Goal: Transaction & Acquisition: Download file/media

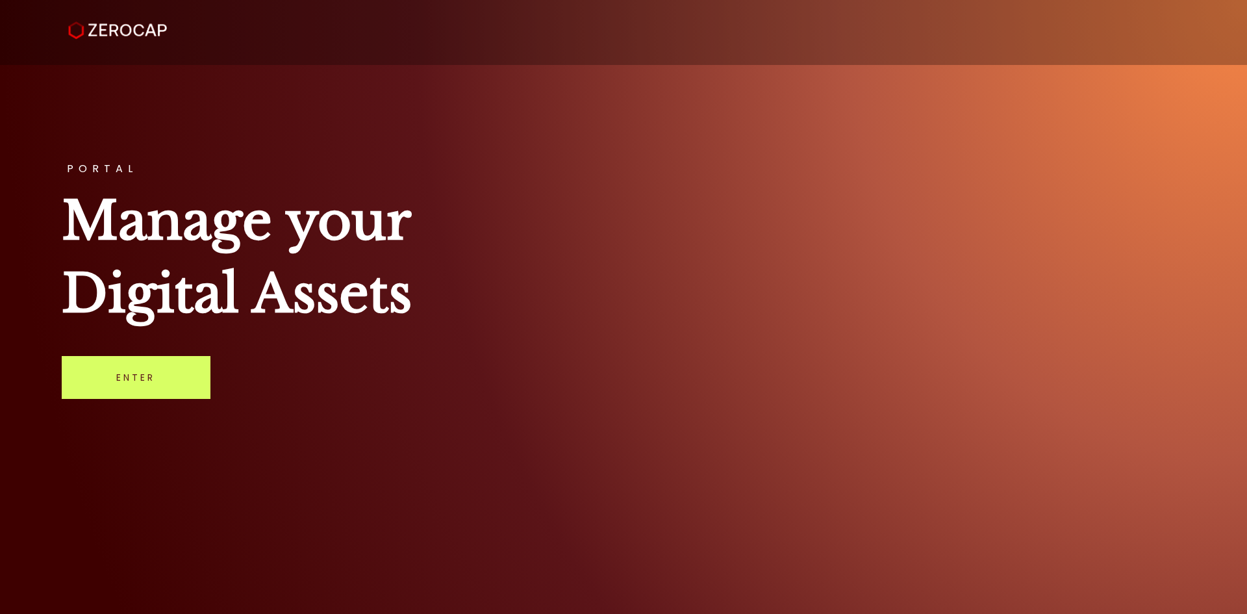
click at [213, 367] on div "PORTAL Manage your Digital Assets Enter" at bounding box center [623, 307] width 1247 height 614
click at [181, 379] on link "Enter" at bounding box center [136, 377] width 149 height 43
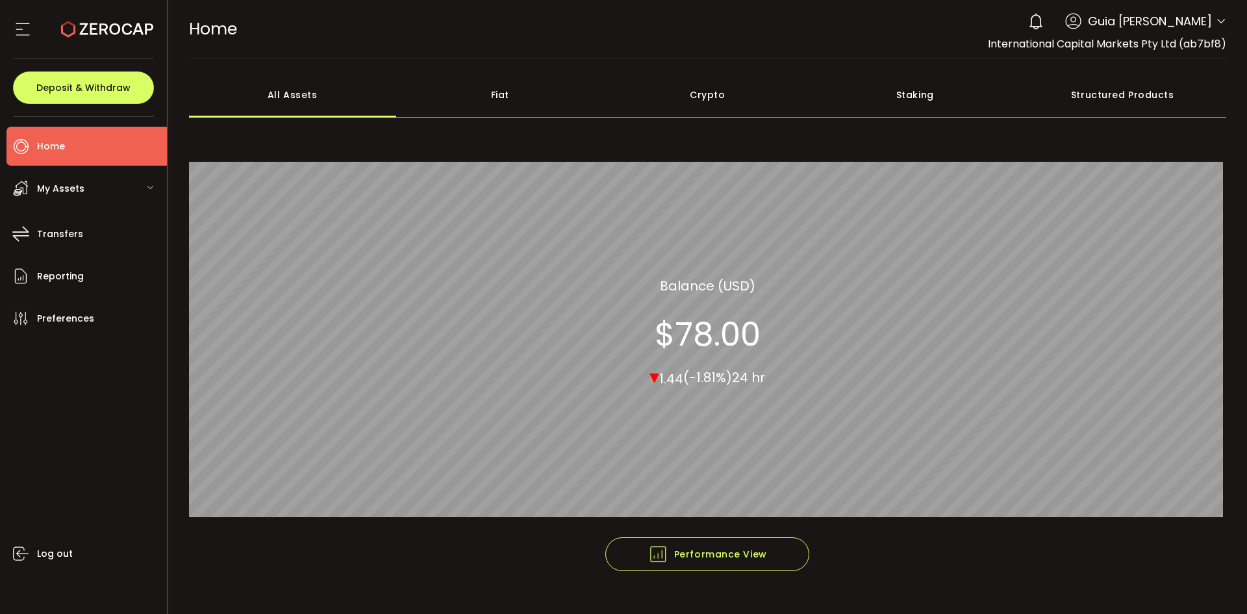
click at [851, 29] on div "HOME Buy Power $0.00 USD Home Home Verify Your Identity 0 Guia [PERSON_NAME] Ac…" at bounding box center [708, 29] width 1038 height 58
click at [1169, 29] on span "Guia [PERSON_NAME]" at bounding box center [1150, 21] width 124 height 18
click at [1198, 18] on span "Guia [PERSON_NAME]" at bounding box center [1150, 21] width 124 height 18
click at [1222, 23] on icon at bounding box center [1221, 21] width 10 height 10
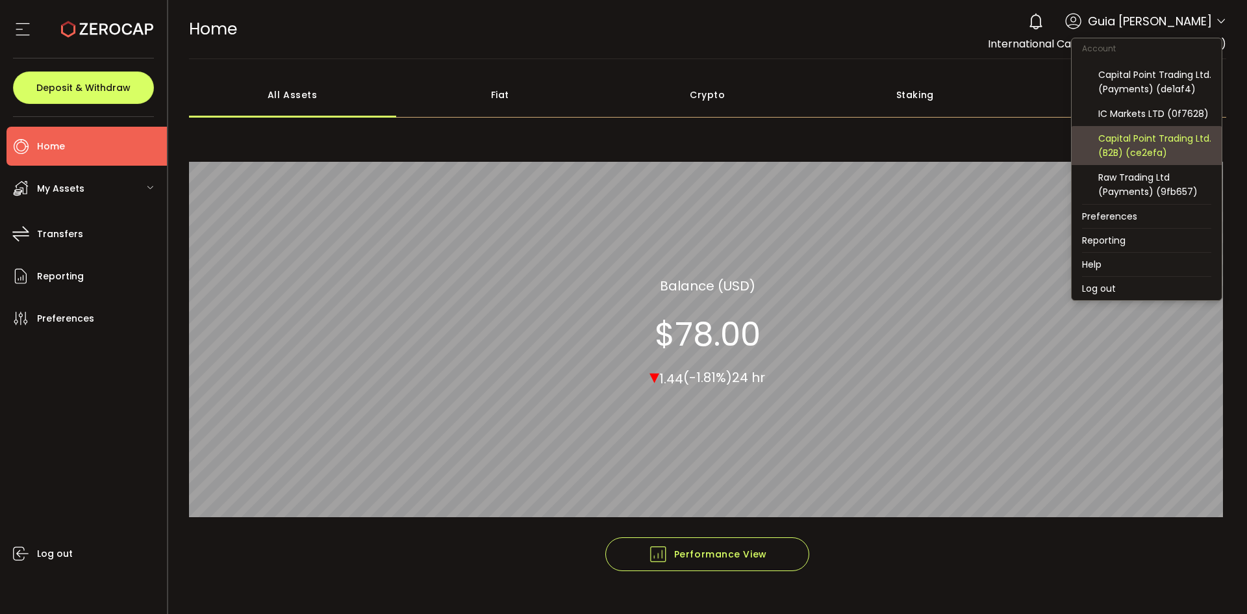
scroll to position [139, 0]
click at [1161, 148] on div "Capital Point Trading Ltd. (B2B) (ce2efa)" at bounding box center [1154, 145] width 113 height 29
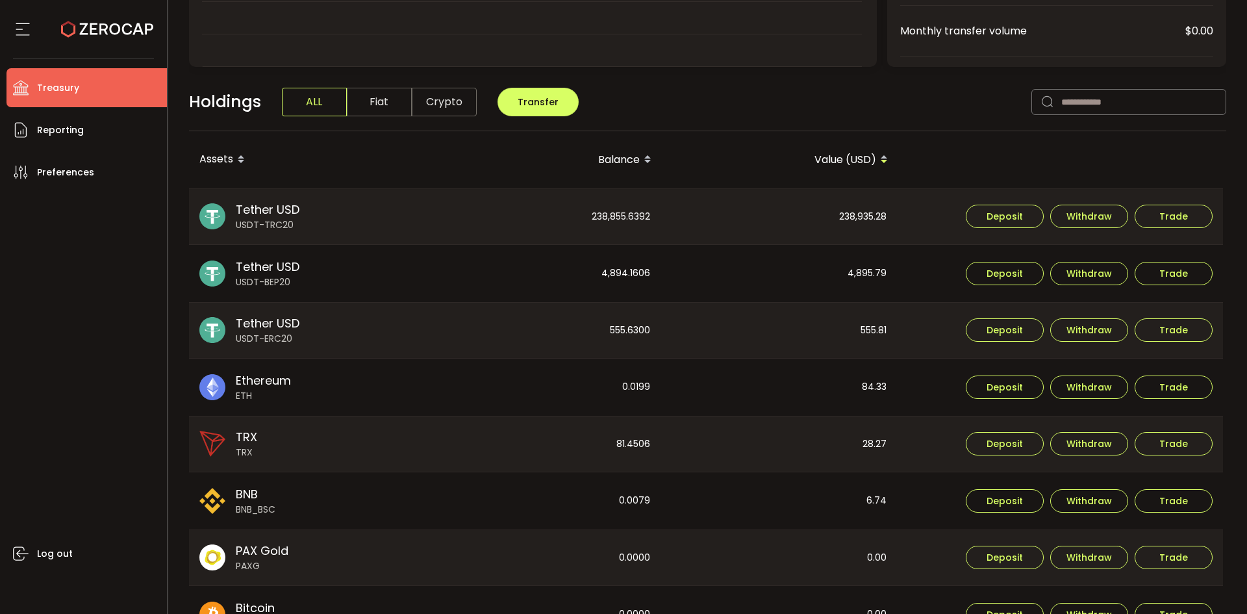
scroll to position [325, 0]
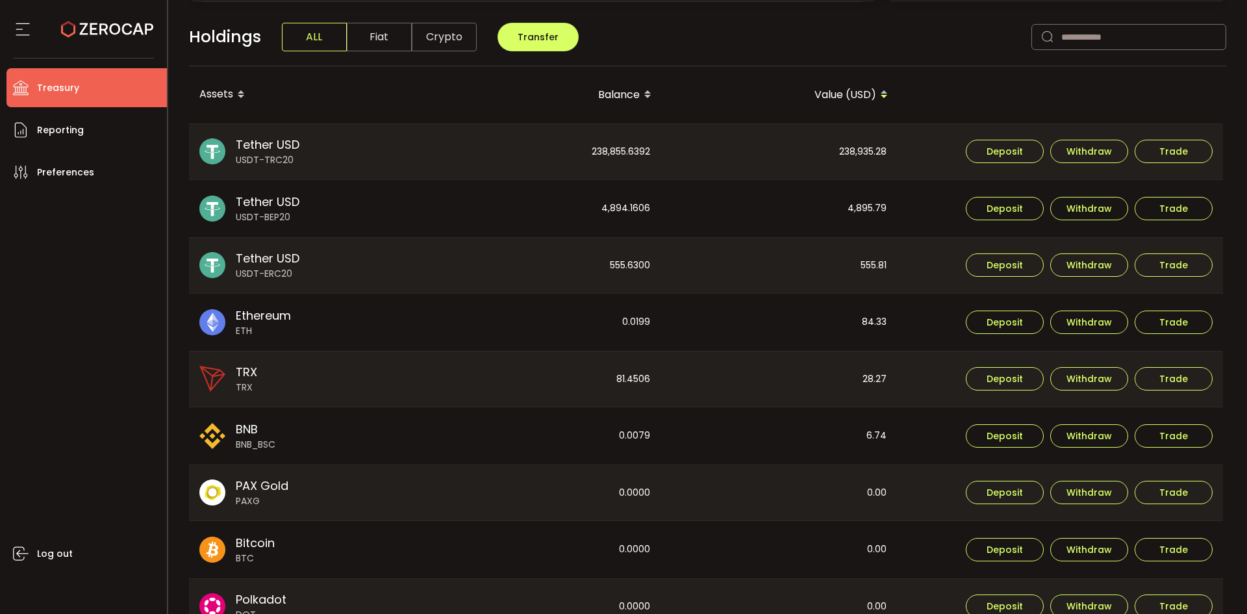
click at [898, 157] on div "Deposit Withdraw Trade" at bounding box center [1060, 152] width 325 height 56
click at [870, 149] on div "238,935.28" at bounding box center [779, 152] width 235 height 56
click at [870, 148] on div "238,935.28" at bounding box center [779, 152] width 235 height 56
click at [864, 148] on div "238,935.28" at bounding box center [779, 152] width 235 height 56
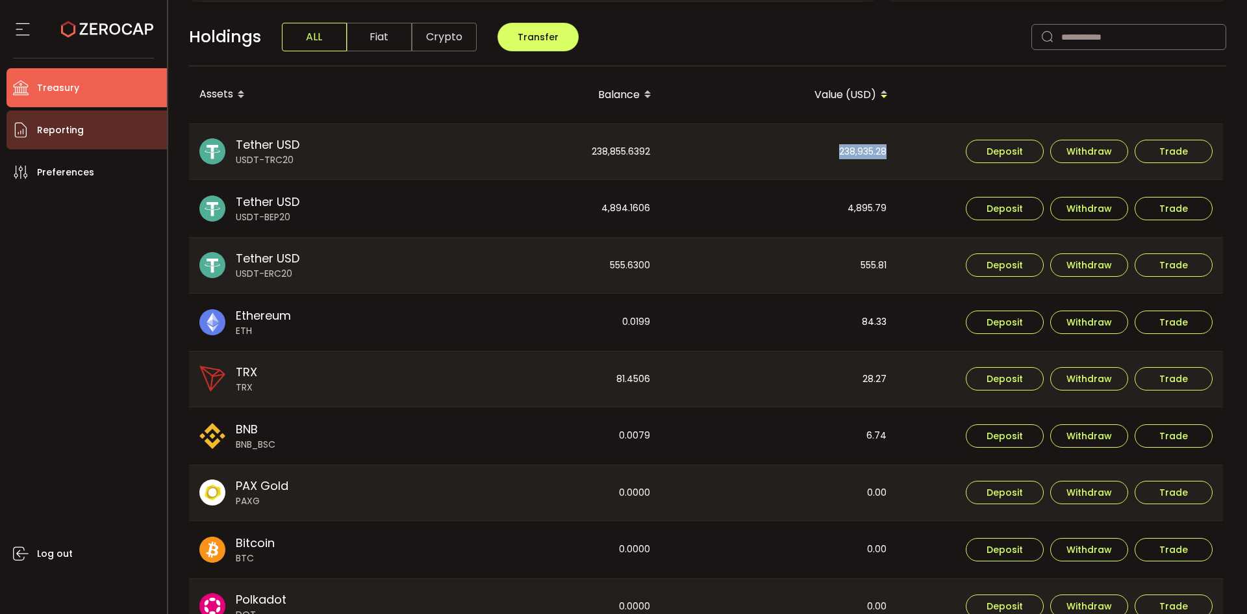
copy div "238,935.28"
click at [879, 215] on div "4,895.79" at bounding box center [779, 208] width 235 height 57
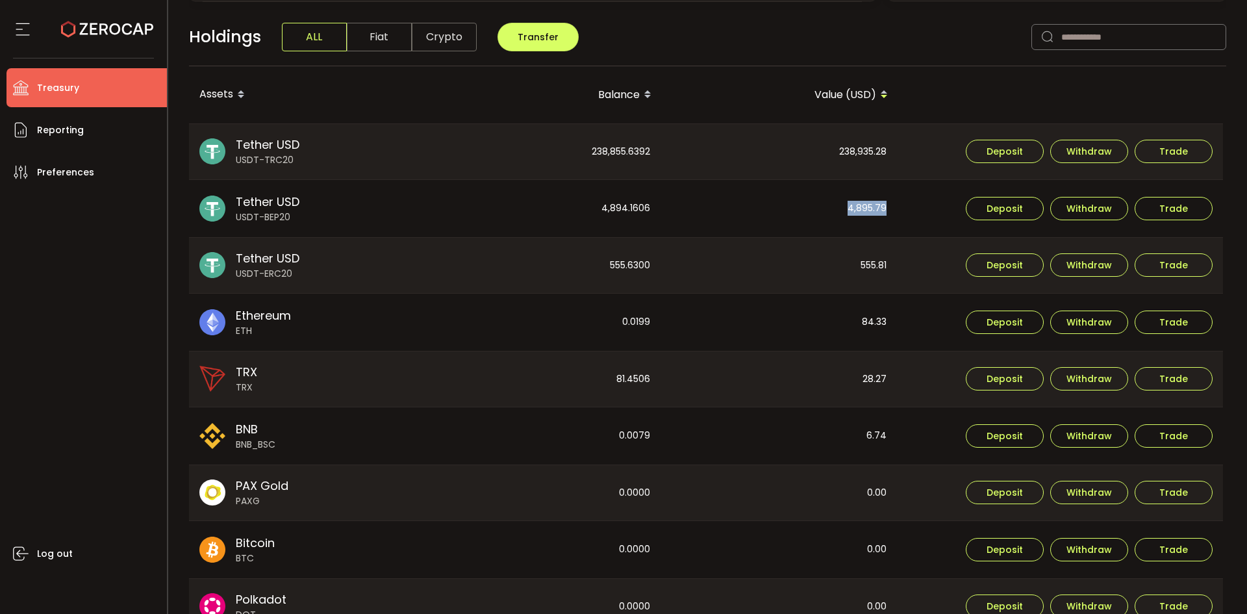
click at [879, 215] on div "4,895.79" at bounding box center [779, 208] width 235 height 57
copy div "4,895.79"
click at [874, 259] on div "555.81" at bounding box center [779, 266] width 235 height 56
copy div "555.81"
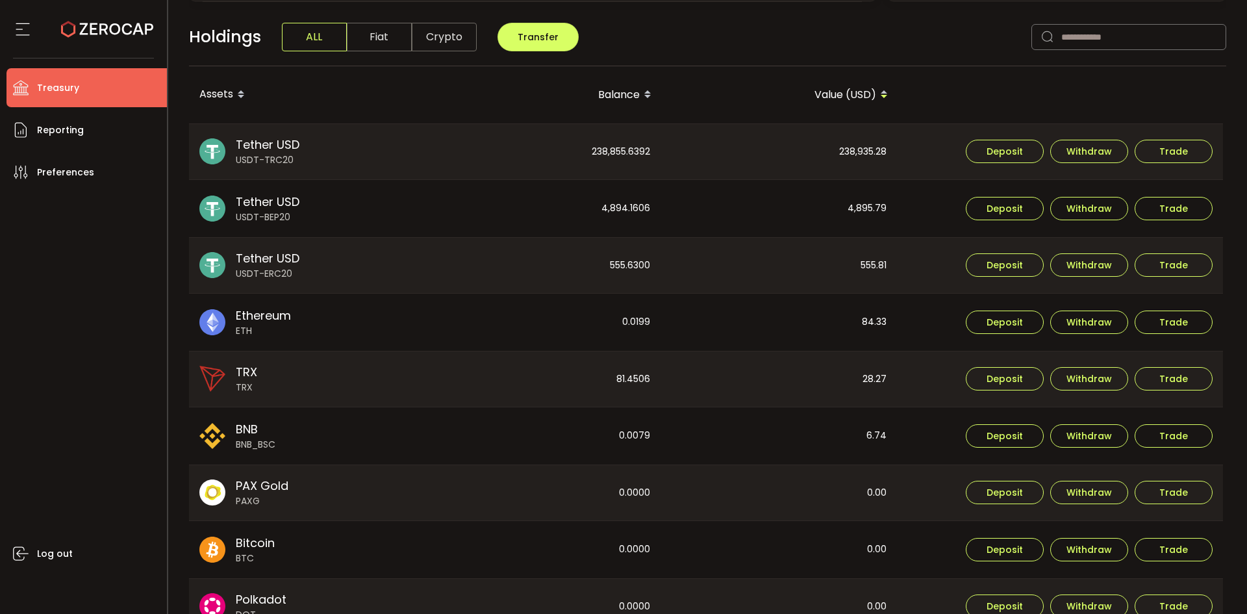
click at [612, 157] on div "238,855.6392" at bounding box center [542, 152] width 235 height 56
copy div "238,855.6392"
click at [627, 202] on div "4,894.1606" at bounding box center [542, 208] width 235 height 57
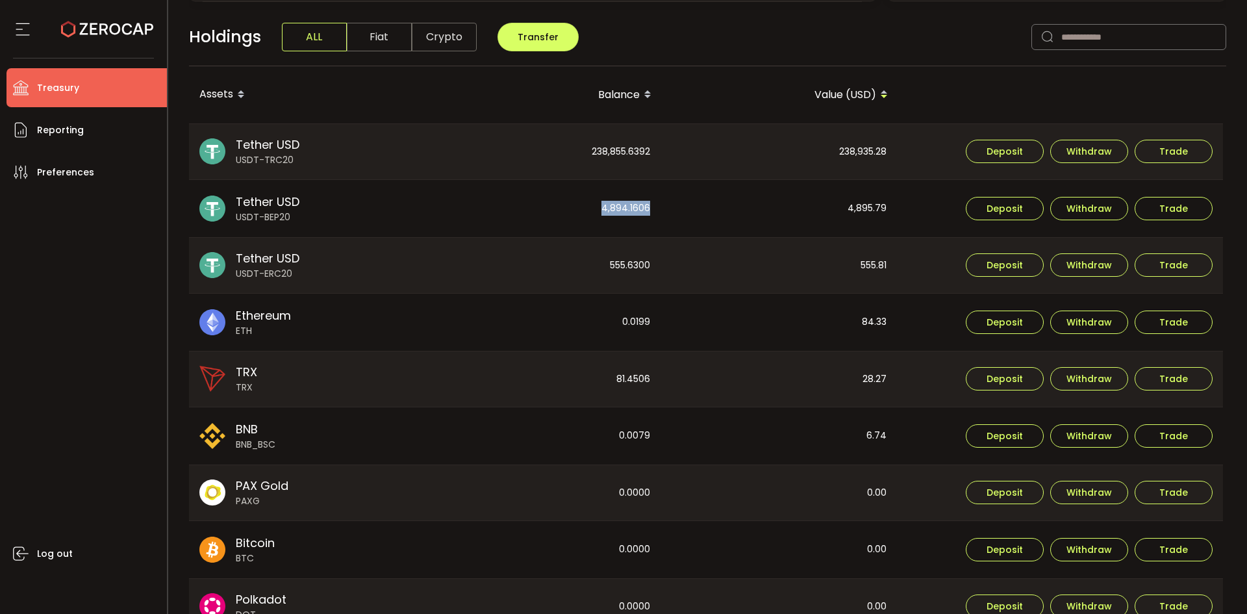
copy div "4,894.1606"
click at [627, 269] on div "555.6300" at bounding box center [542, 266] width 235 height 56
click at [627, 268] on div "555.6300" at bounding box center [542, 266] width 235 height 56
copy div "555.6300"
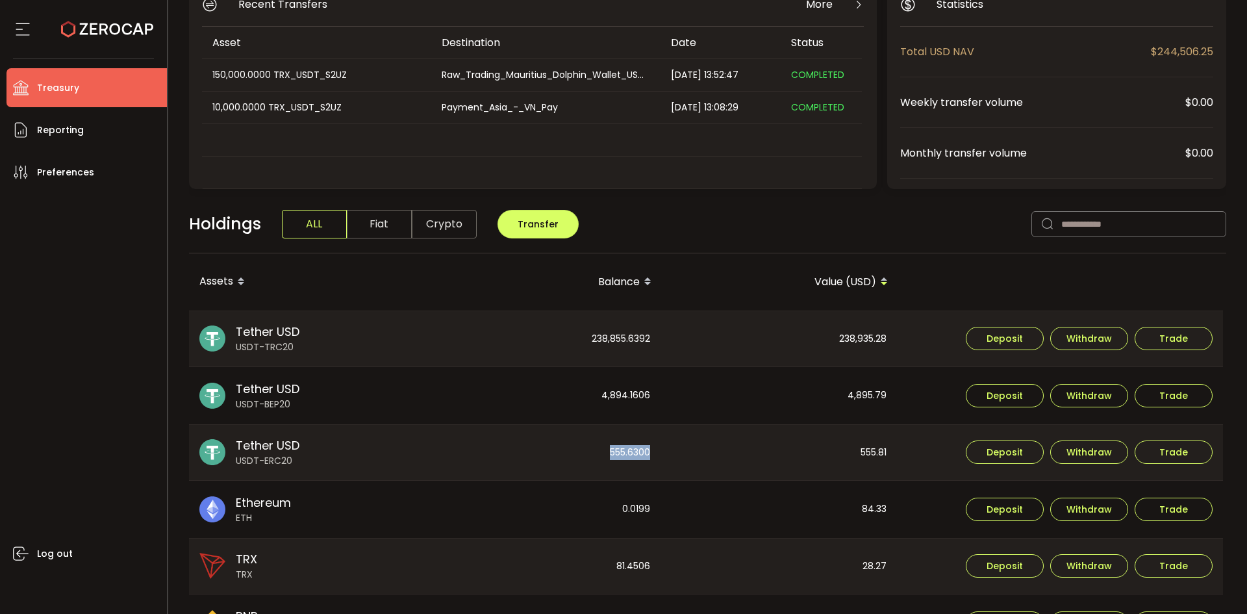
scroll to position [0, 0]
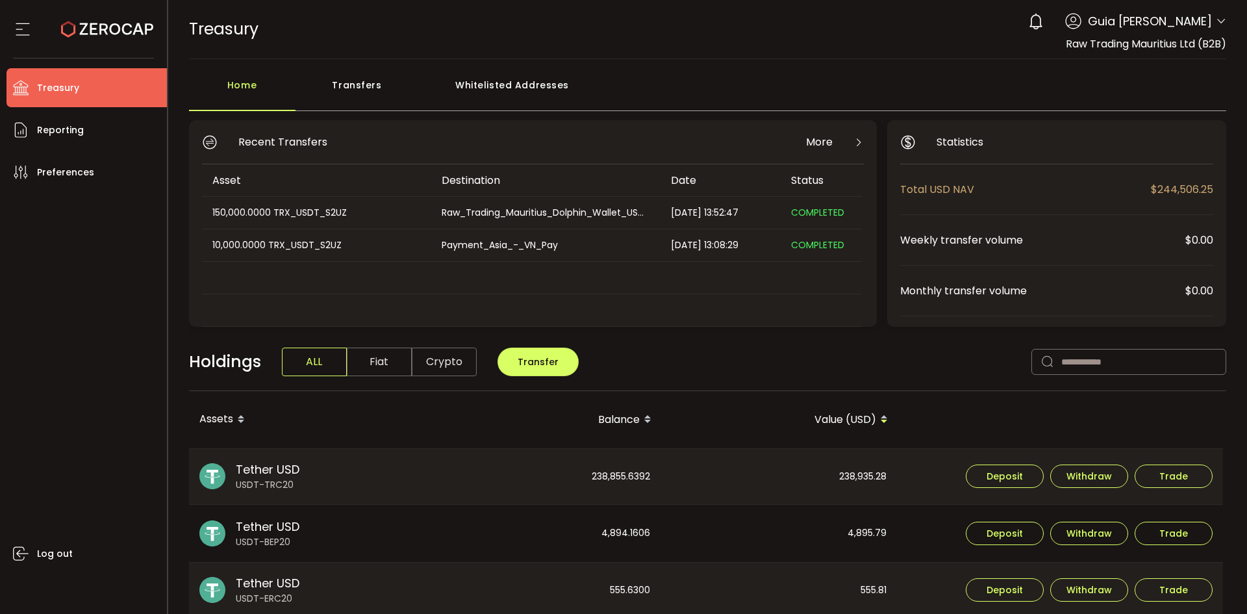
click at [1214, 32] on div "0 Guia [PERSON_NAME] Account International Capital Markets Pty Ltd (ab7bf8) Raw…" at bounding box center [1124, 21] width 205 height 29
click at [1217, 25] on span at bounding box center [1221, 22] width 10 height 13
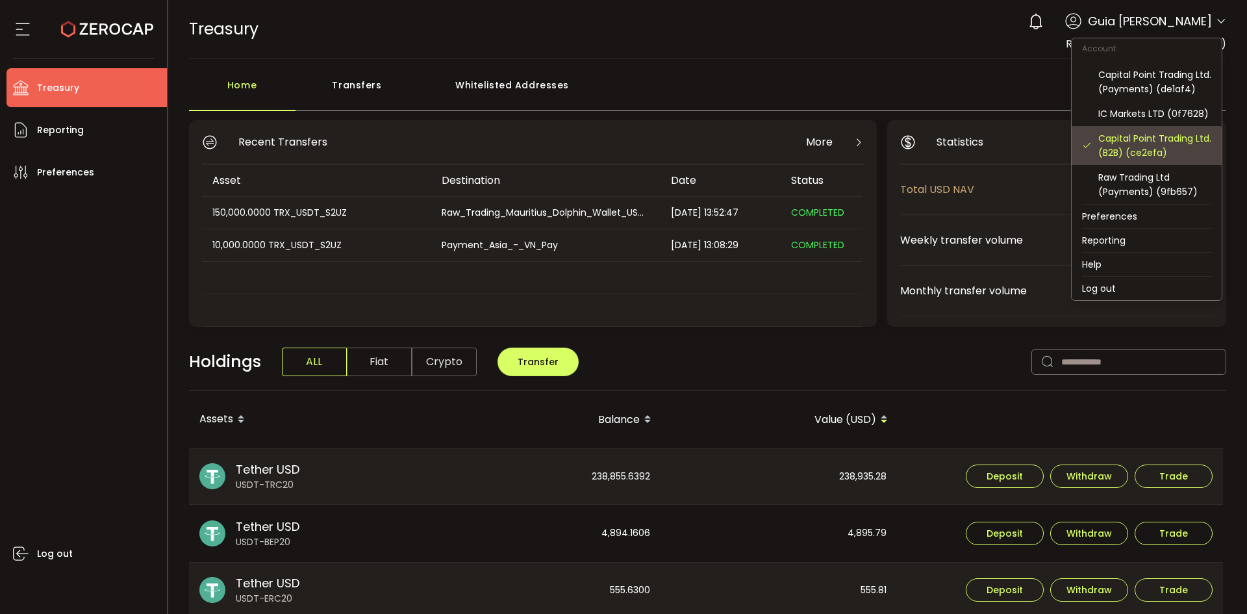
scroll to position [139, 0]
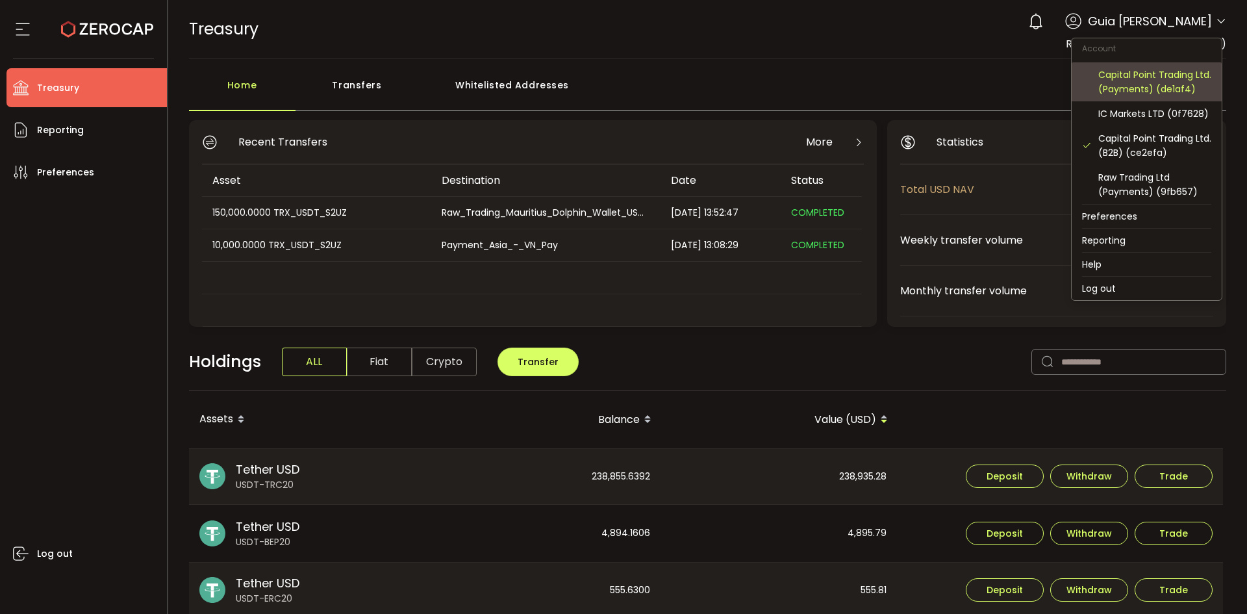
click at [1156, 81] on div "Capital Point Trading Ltd. (Payments) (de1af4)" at bounding box center [1154, 82] width 113 height 29
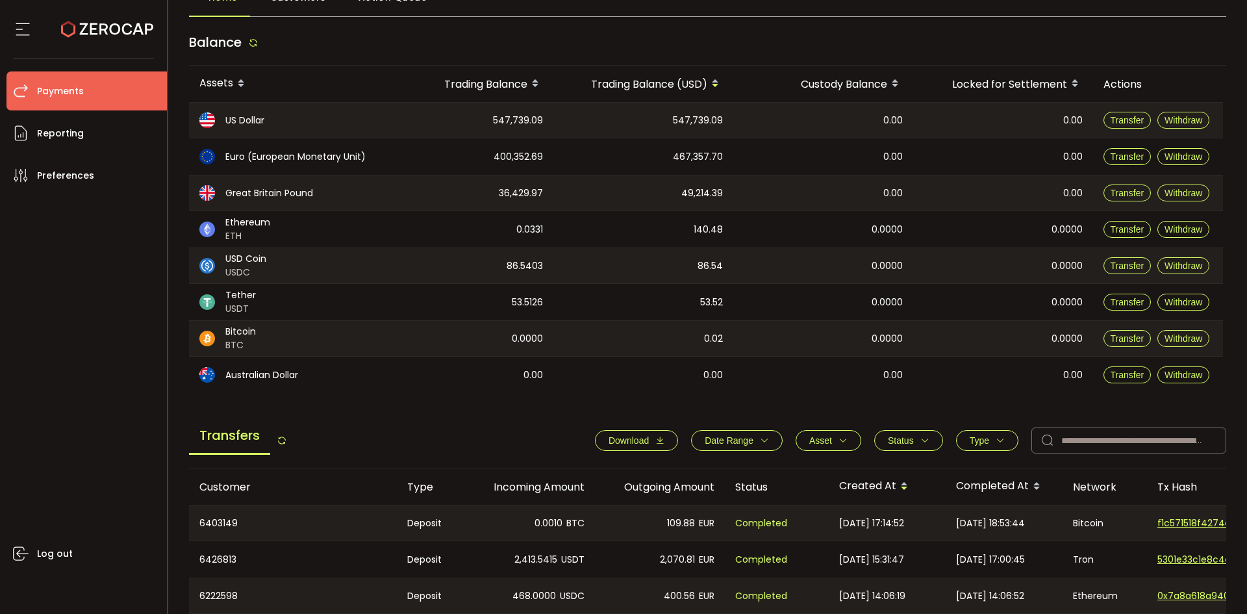
scroll to position [65, 0]
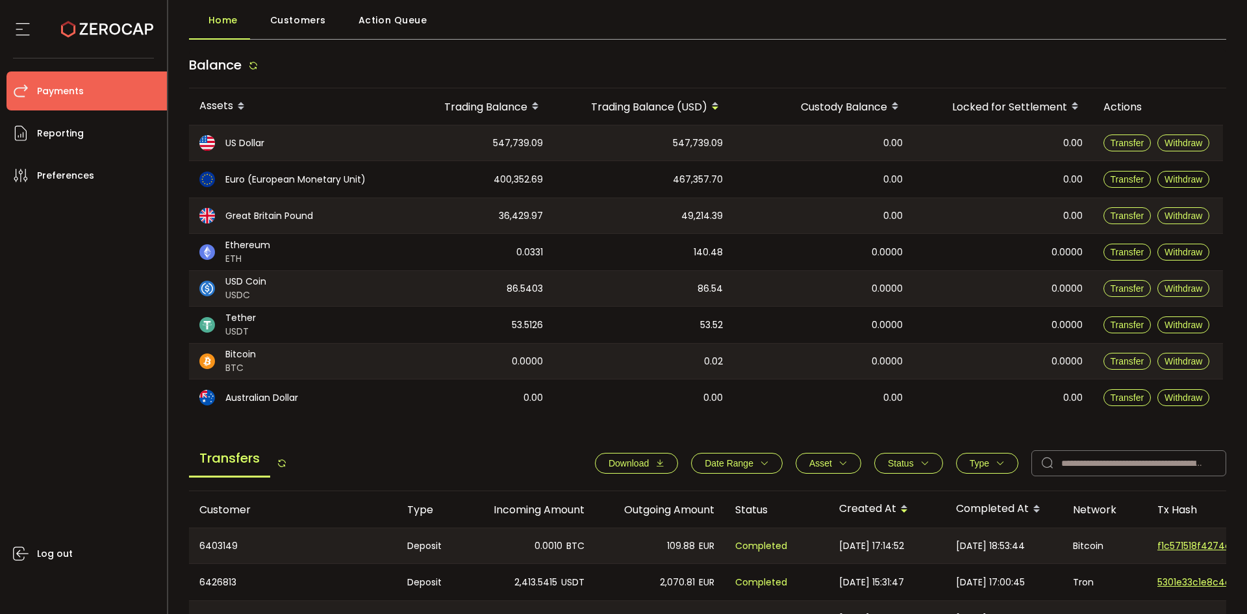
click at [1112, 43] on div "Home Customers Action Queue Balance Assets Trading Balance Trading Balance (USD…" at bounding box center [708, 471] width 1038 height 928
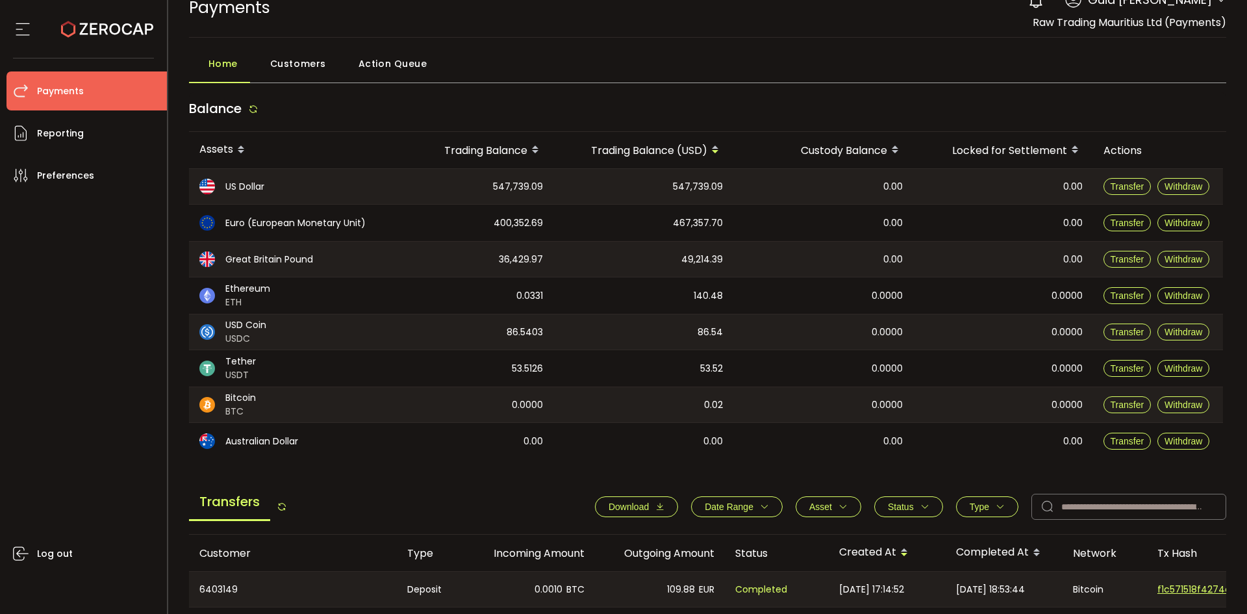
scroll to position [0, 0]
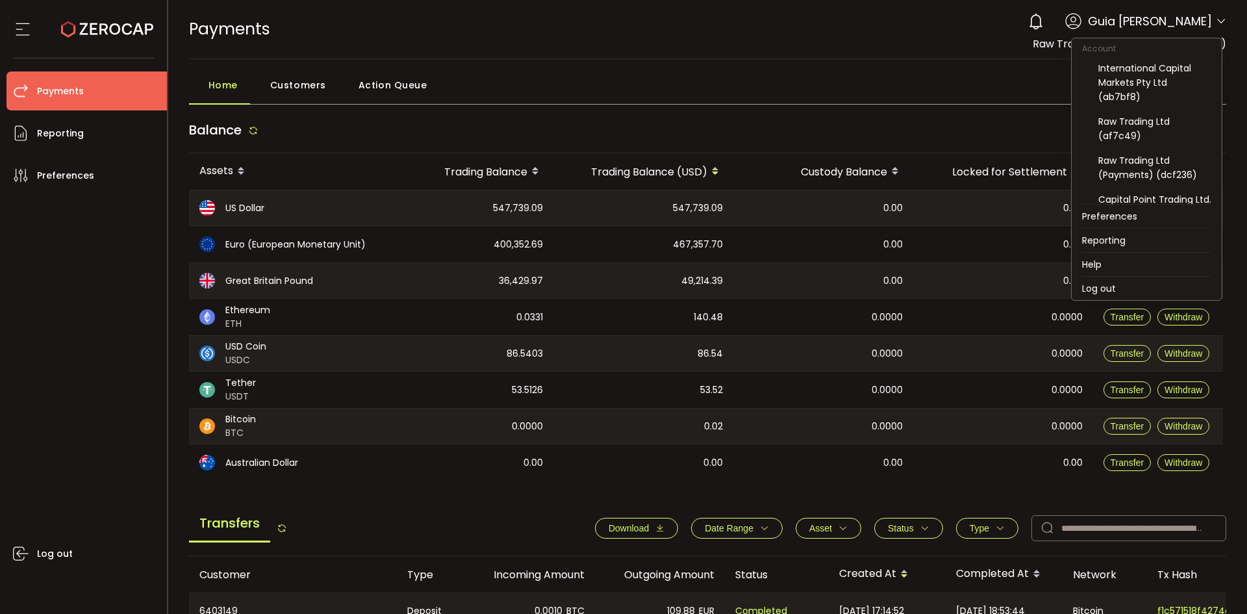
click at [1221, 23] on icon at bounding box center [1221, 21] width 10 height 10
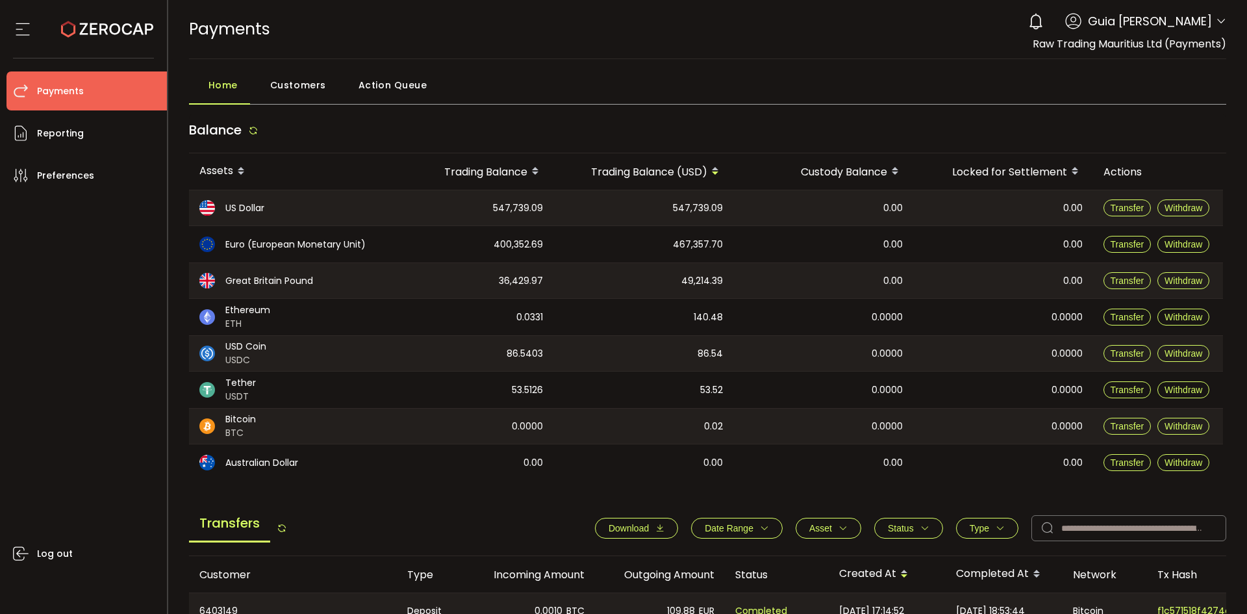
click at [1222, 21] on header "PDF is being processed and will download to your computer PAYMENTS Buy Power $0…" at bounding box center [708, 29] width 1080 height 59
click at [1216, 20] on icon at bounding box center [1221, 21] width 10 height 10
click at [1225, 18] on header "PDF is being processed and will download to your computer PAYMENTS Buy Power $0…" at bounding box center [708, 29] width 1080 height 59
click at [1218, 19] on icon at bounding box center [1221, 21] width 10 height 10
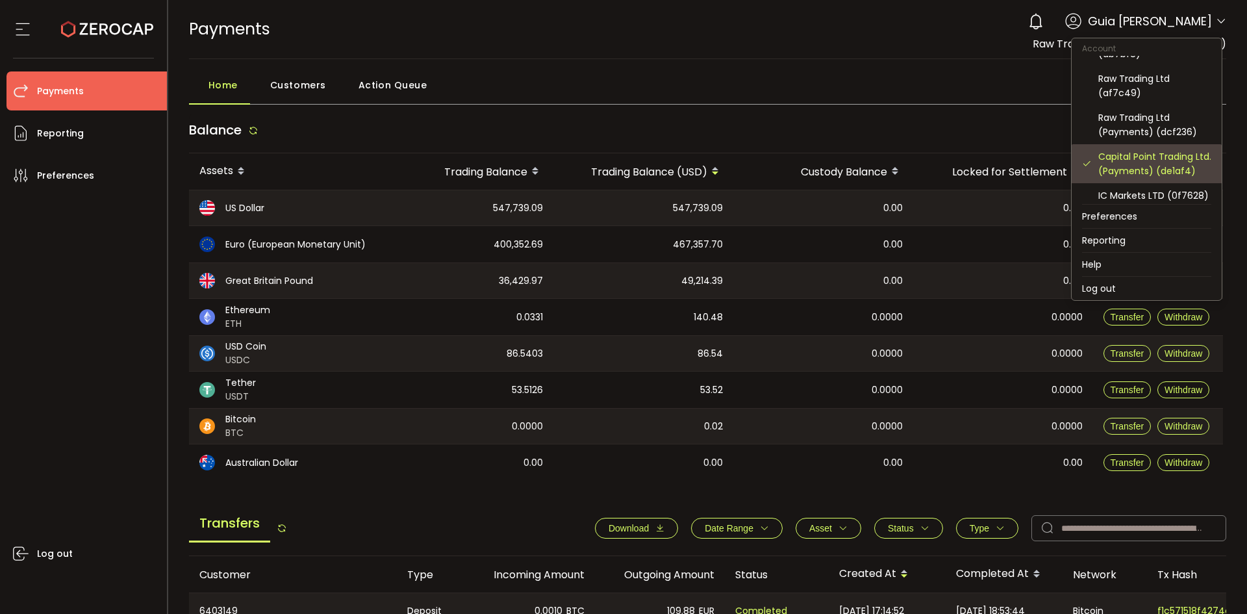
scroll to position [65, 0]
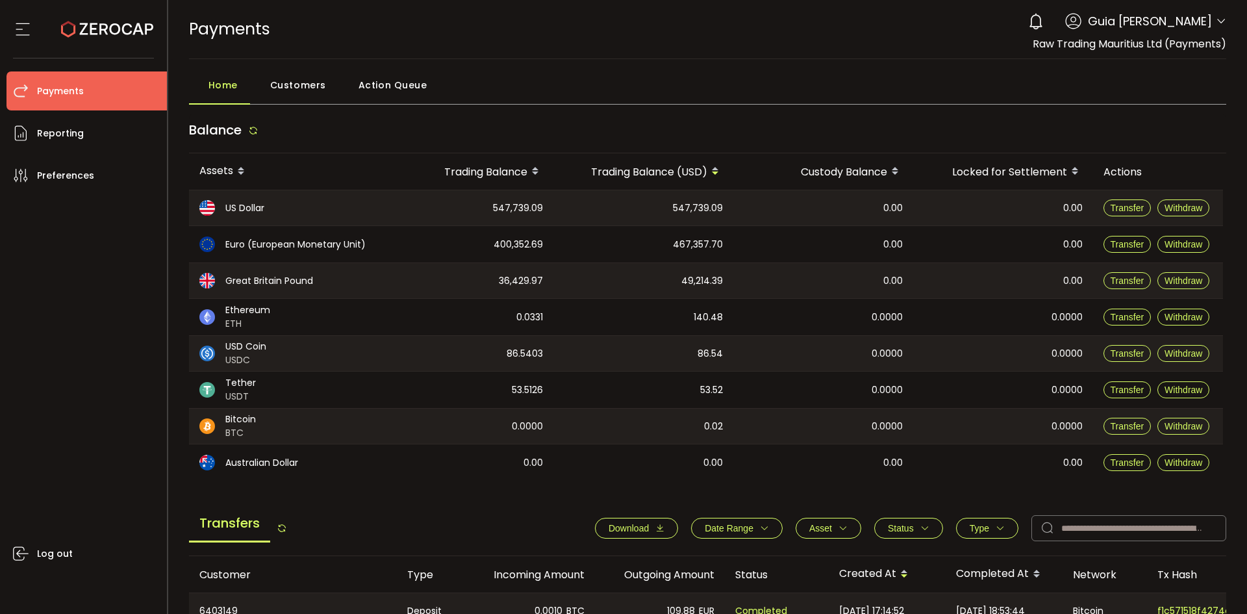
click at [1221, 23] on icon at bounding box center [1221, 21] width 10 height 10
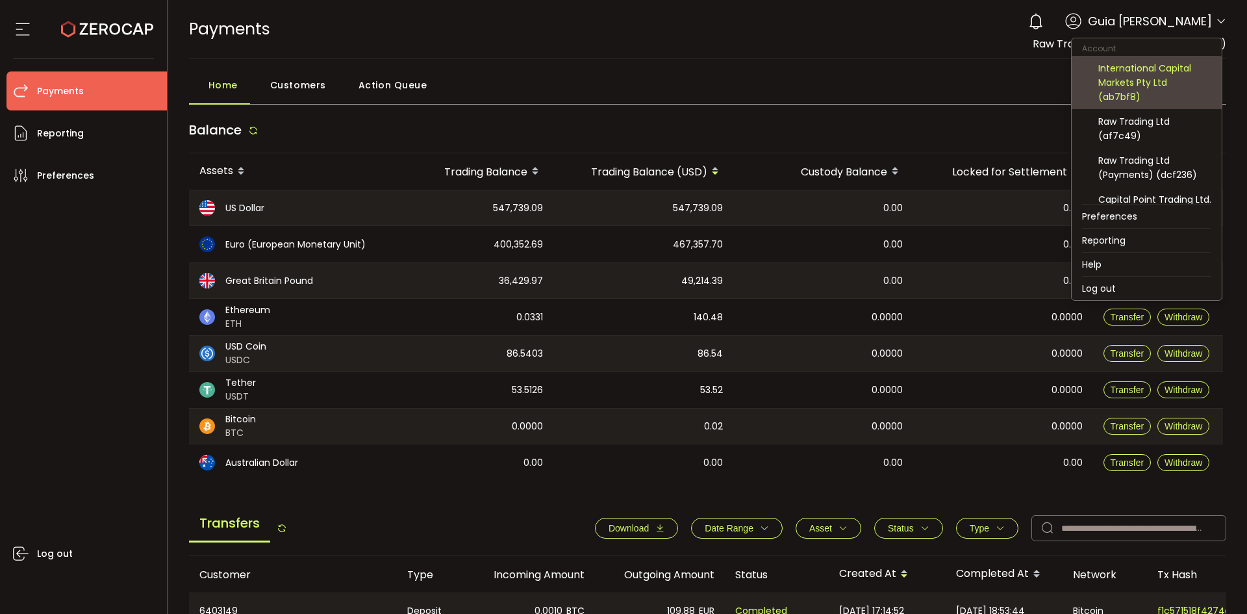
click at [1150, 75] on div "International Capital Markets Pty Ltd (ab7bf8)" at bounding box center [1154, 82] width 113 height 43
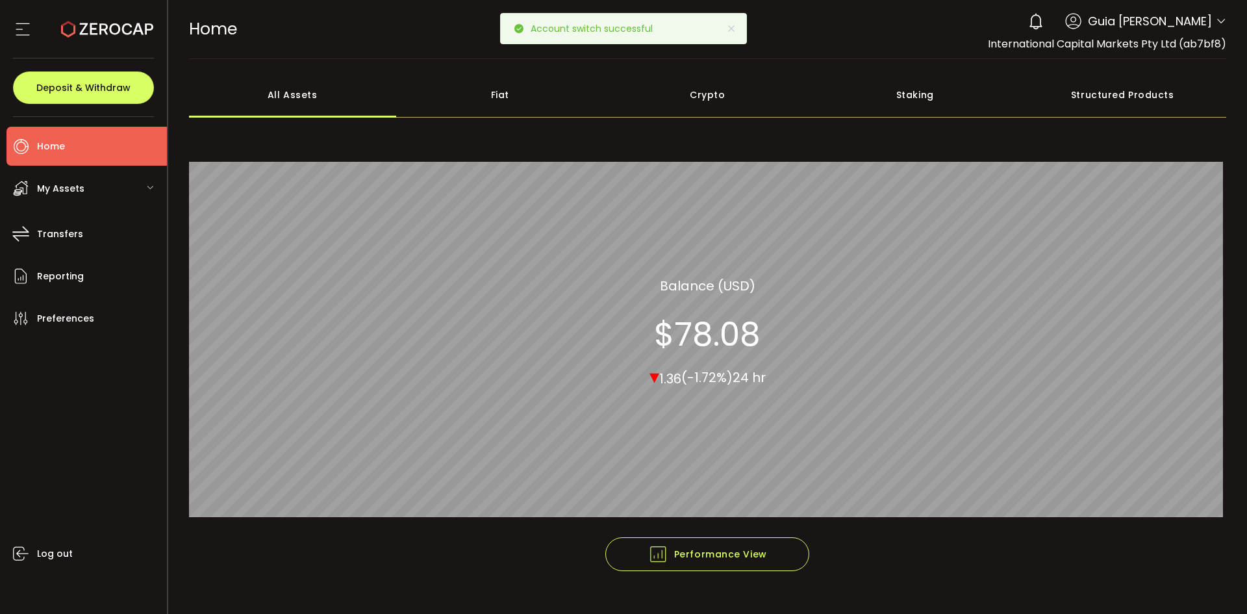
click at [883, 40] on div "HOME Buy Power $0.00 USD Home Home Verify Your Identity 0 Guia [PERSON_NAME] Ac…" at bounding box center [708, 29] width 1038 height 58
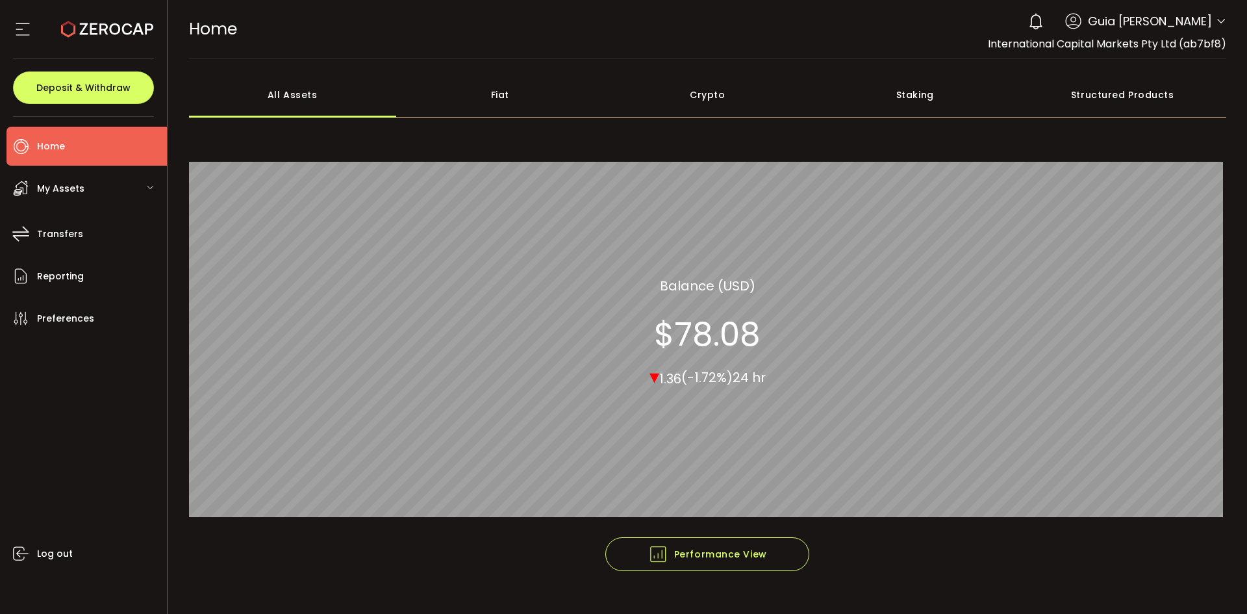
click at [1207, 22] on span "Guia [PERSON_NAME]" at bounding box center [1150, 21] width 124 height 18
click at [1065, 28] on use at bounding box center [1073, 21] width 16 height 16
drag, startPoint x: 1200, startPoint y: 31, endPoint x: 1226, endPoint y: 22, distance: 26.9
click at [1204, 31] on div "0 Guia [PERSON_NAME]" at bounding box center [1124, 21] width 205 height 29
click at [1226, 22] on header "PDF is being processed and will download to your computer HOME Buy Power $0.00 …" at bounding box center [708, 29] width 1080 height 59
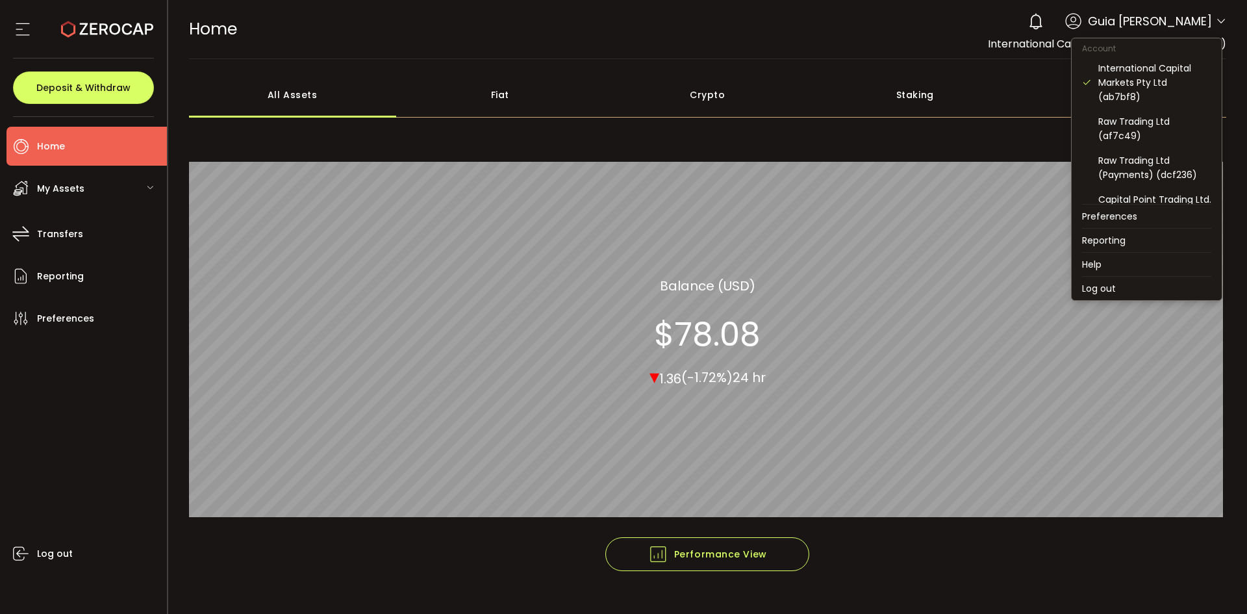
click at [1220, 21] on icon at bounding box center [1221, 21] width 10 height 10
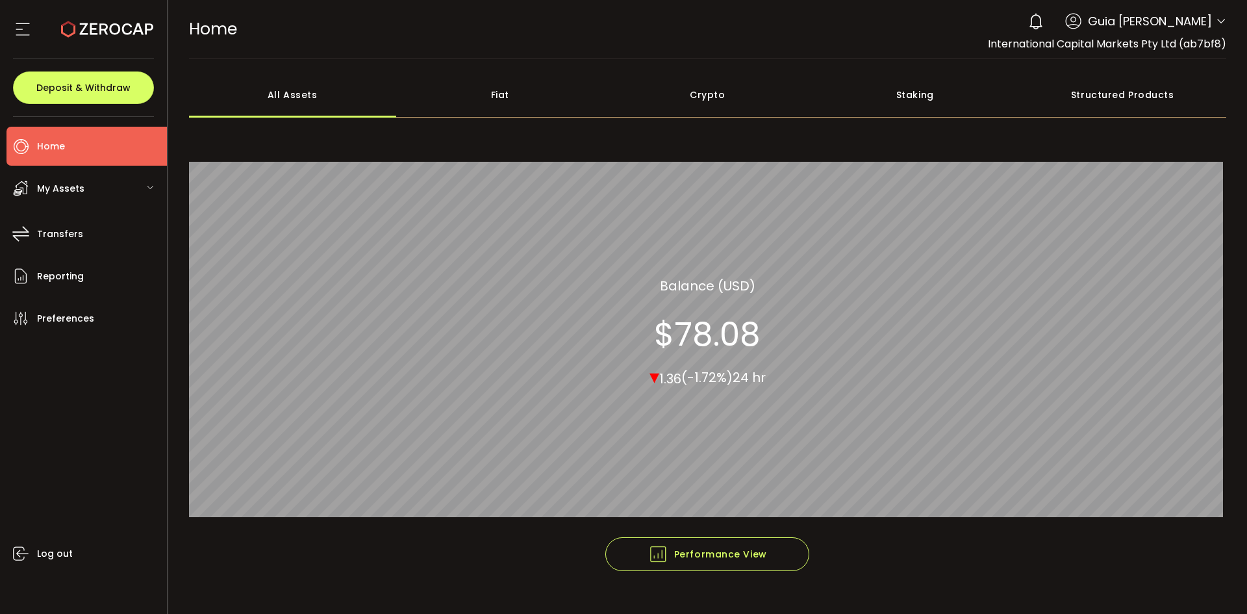
click at [522, 41] on div "HOME Buy Power $0.00 USD Home Home Verify Your Identity 0 Guia [PERSON_NAME] In…" at bounding box center [708, 29] width 1038 height 58
click at [18, 30] on icon at bounding box center [22, 28] width 19 height 19
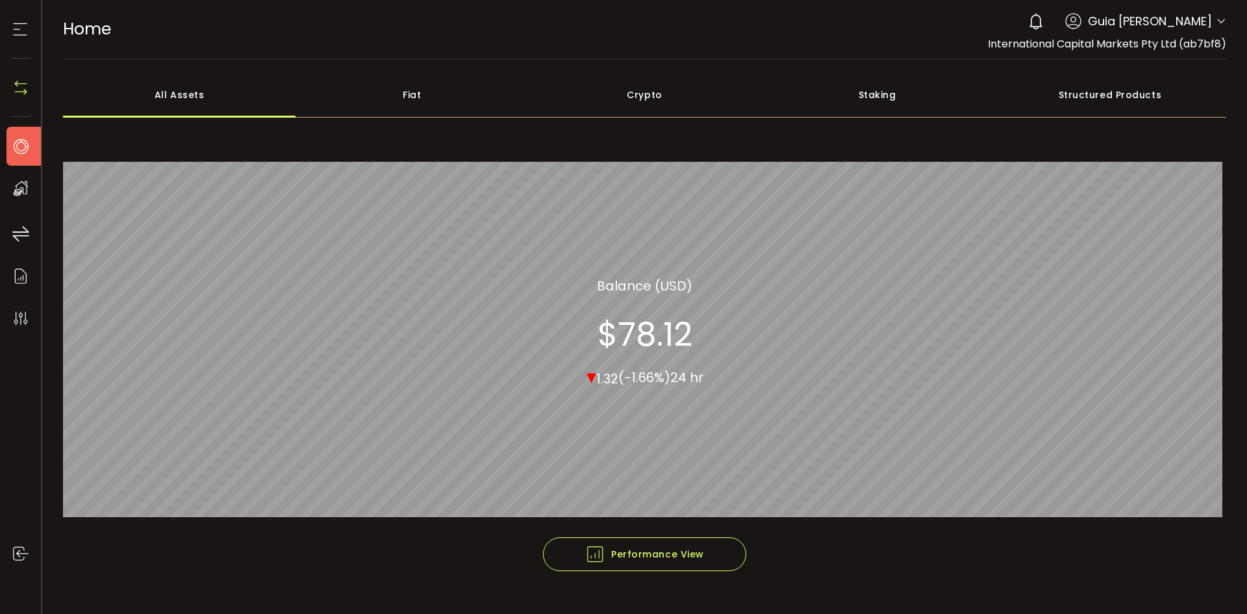
click at [20, 27] on icon at bounding box center [19, 28] width 19 height 19
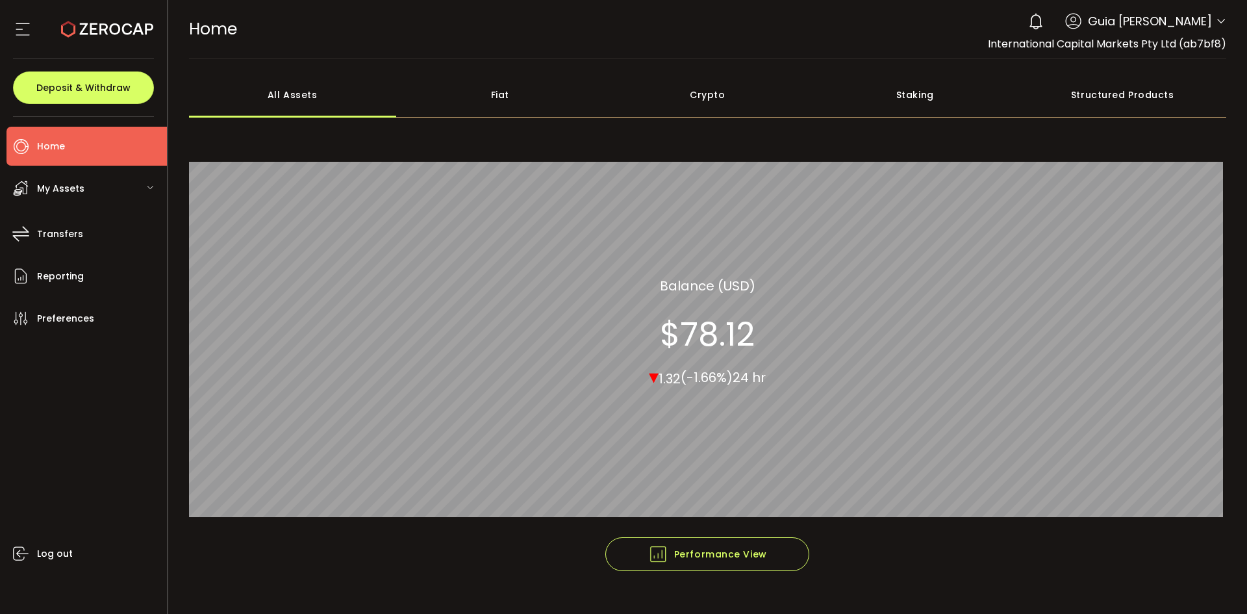
click at [1221, 25] on icon at bounding box center [1221, 21] width 10 height 10
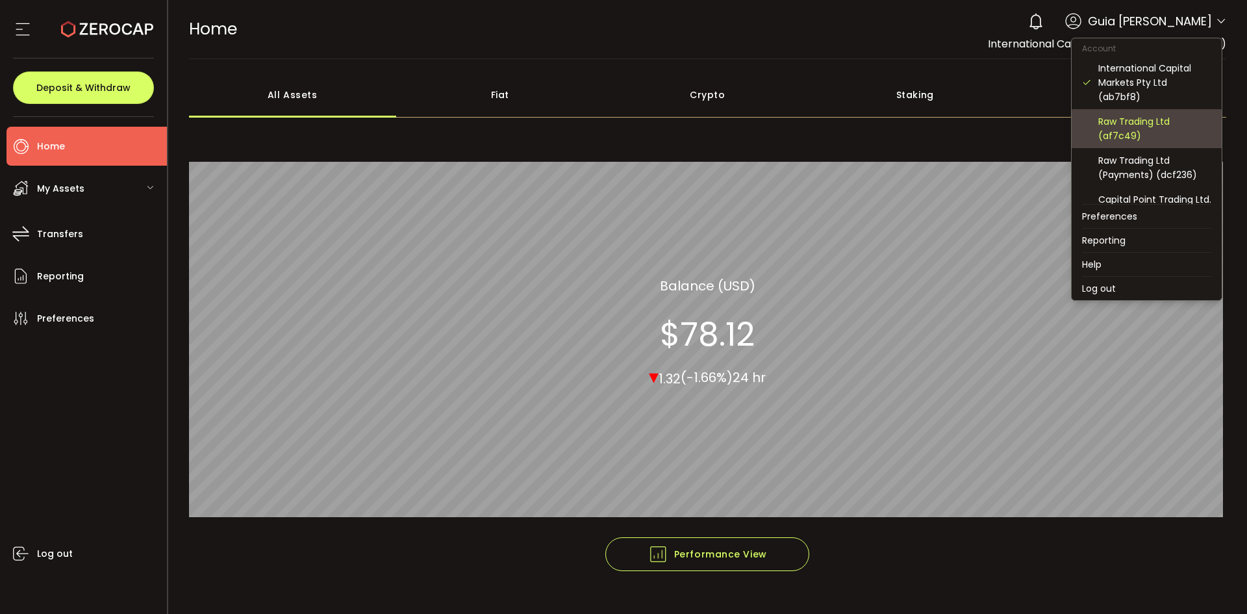
click at [1145, 110] on div "Raw Trading Ltd (af7c49)" at bounding box center [1146, 128] width 129 height 39
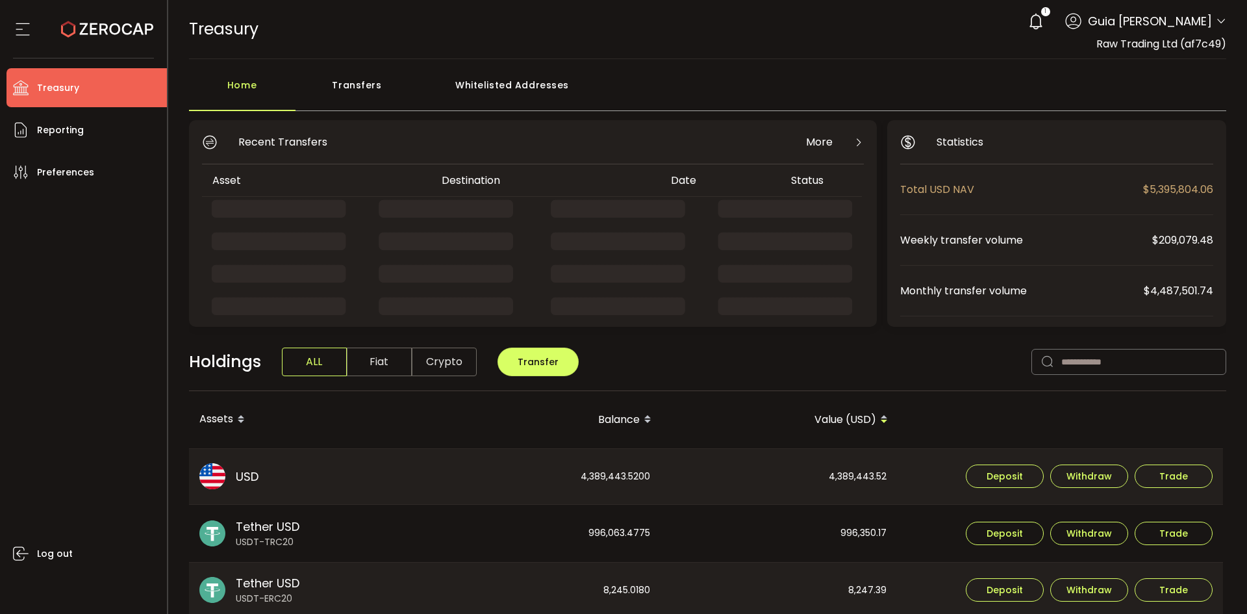
click at [1027, 18] on icon at bounding box center [1036, 21] width 18 height 18
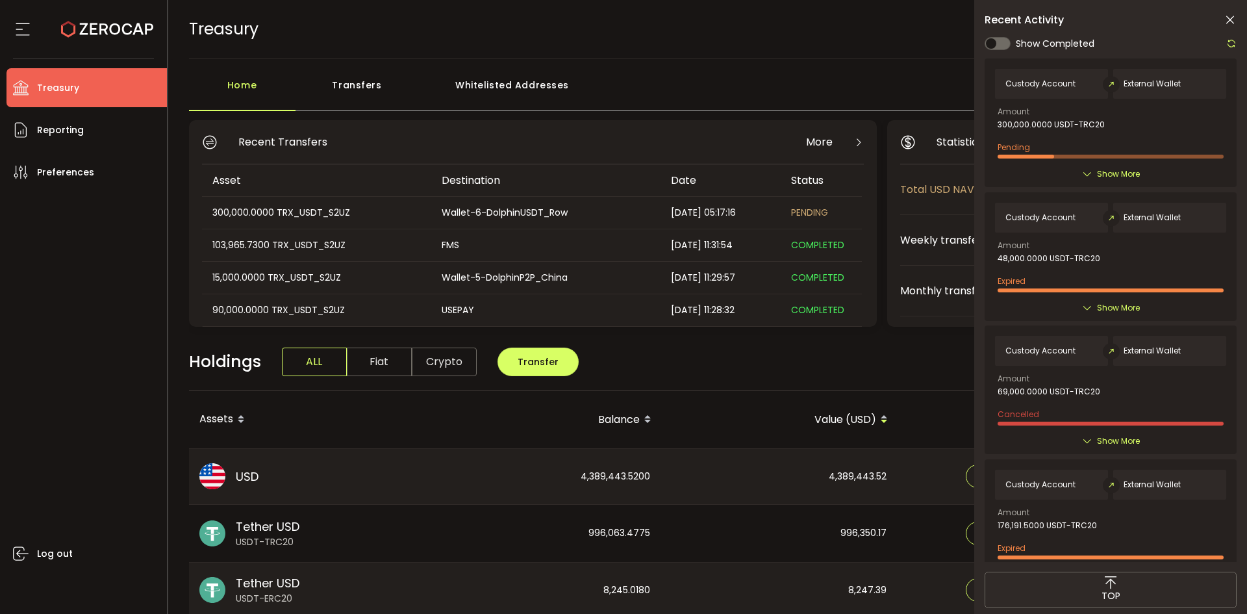
click at [790, 16] on div "TREASURY Buy Power $0.00 USD Treasury Treasury Verify Your Identity 1 Guia [PER…" at bounding box center [708, 29] width 1038 height 58
click at [1232, 15] on icon at bounding box center [1230, 20] width 13 height 13
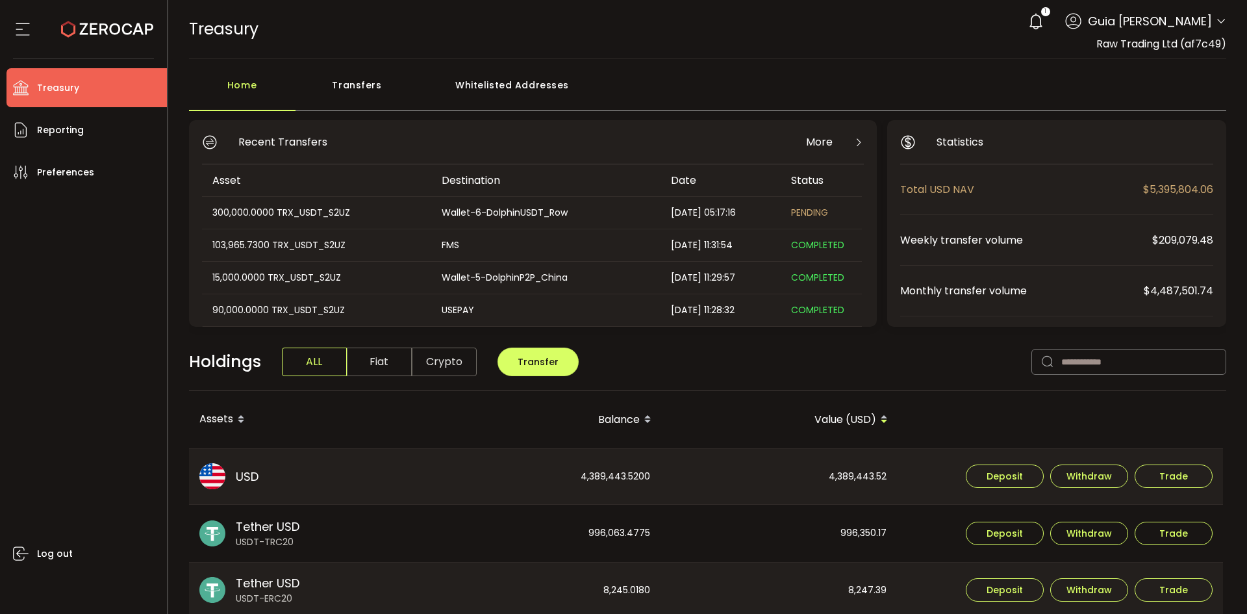
click at [1222, 31] on div "1 Guia [PERSON_NAME] Account International Capital Markets Pty Ltd (ab7bf8) Raw…" at bounding box center [1124, 21] width 205 height 29
click at [1219, 27] on span at bounding box center [1221, 22] width 10 height 13
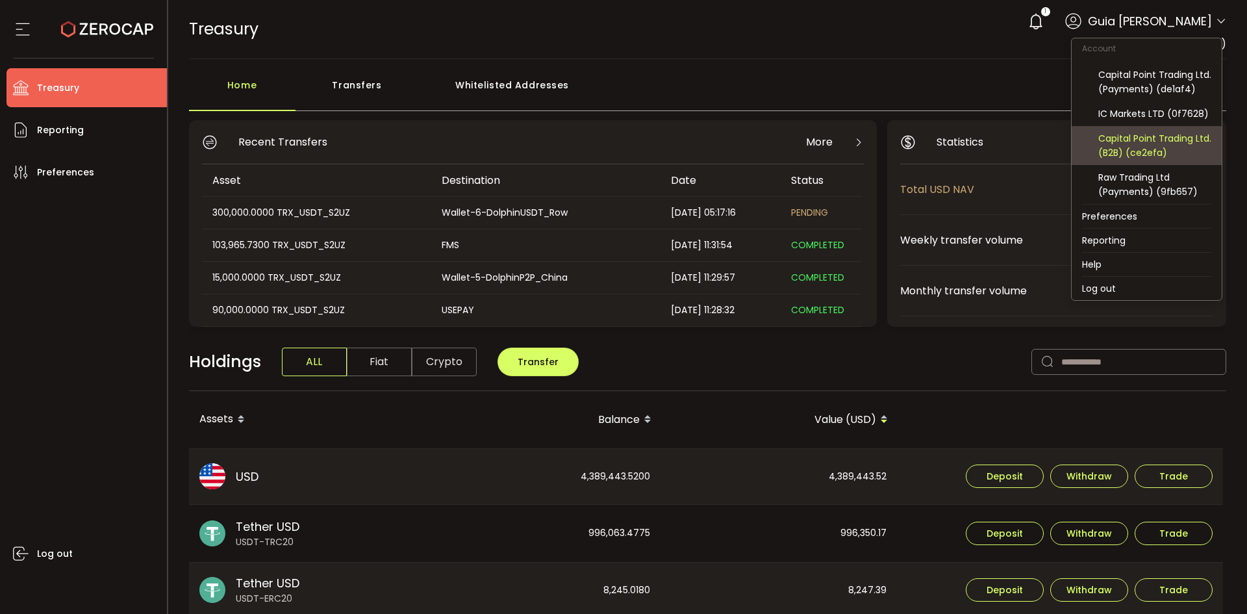
scroll to position [139, 0]
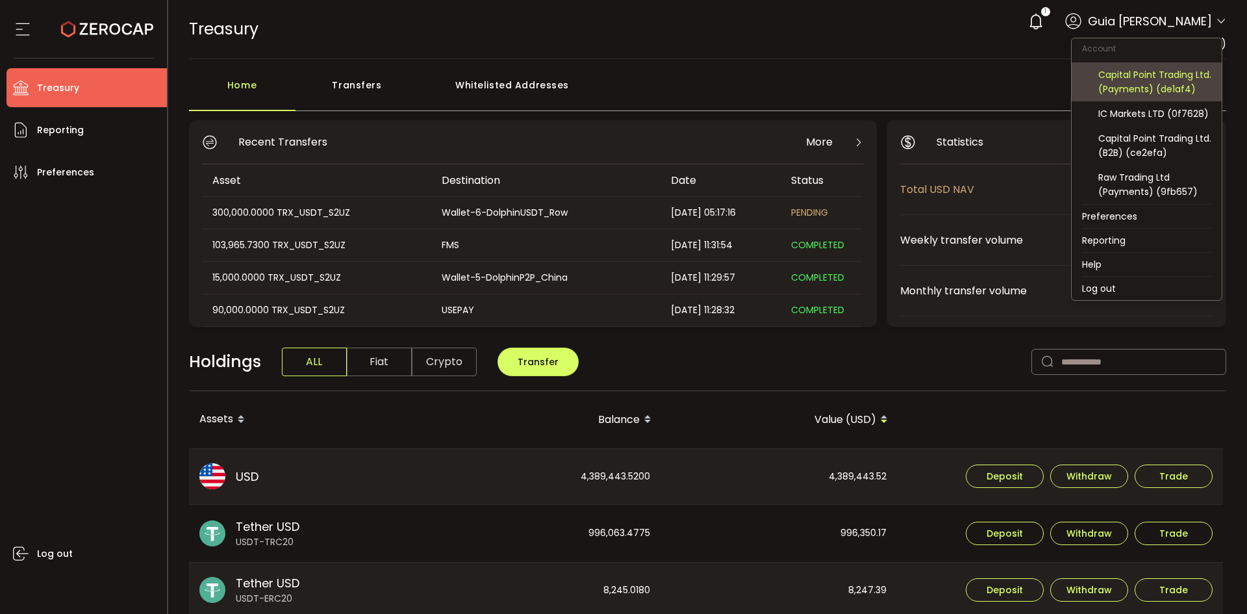
click at [1174, 81] on div "Capital Point Trading Ltd. (Payments) (de1af4)" at bounding box center [1154, 82] width 113 height 29
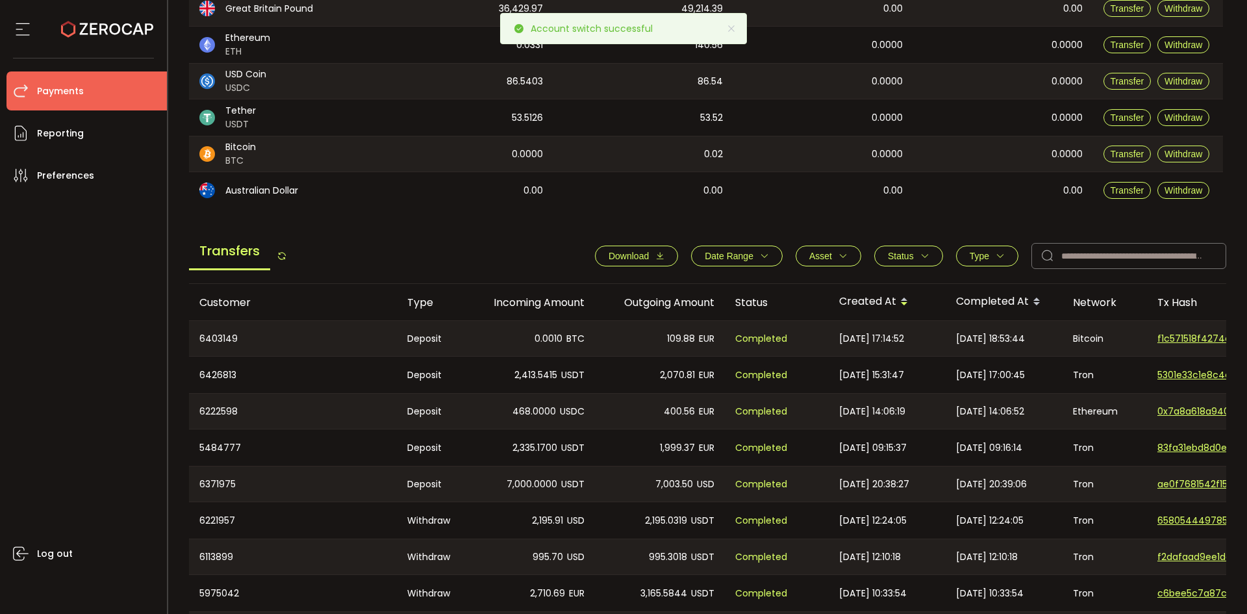
scroll to position [390, 0]
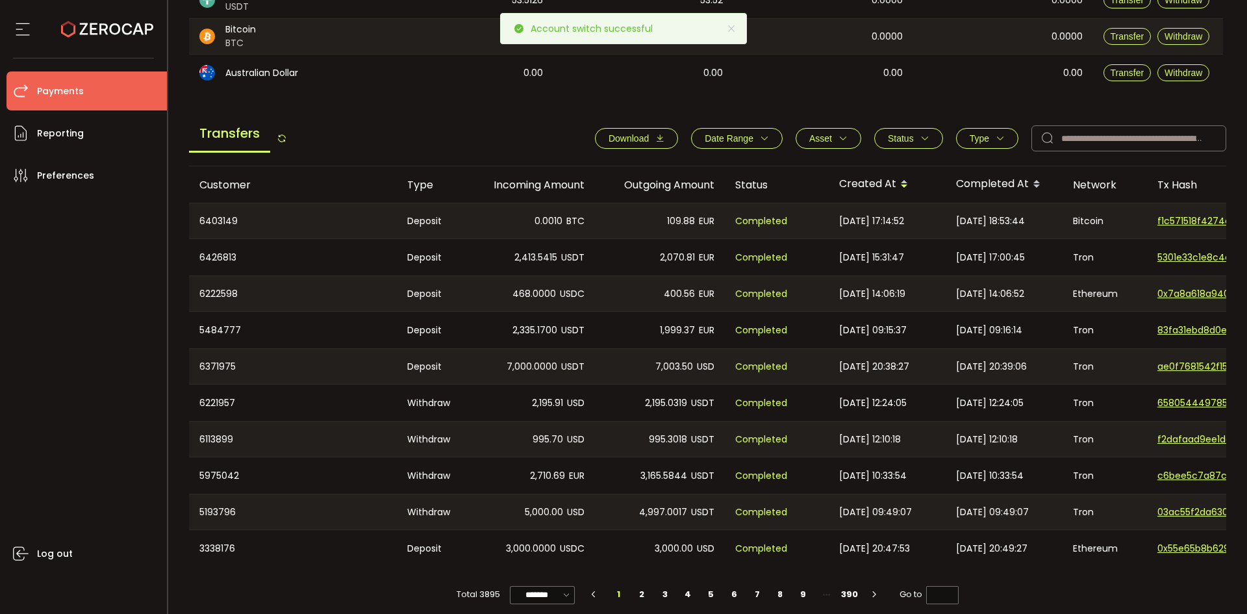
click at [651, 142] on span "Download" at bounding box center [637, 138] width 56 height 10
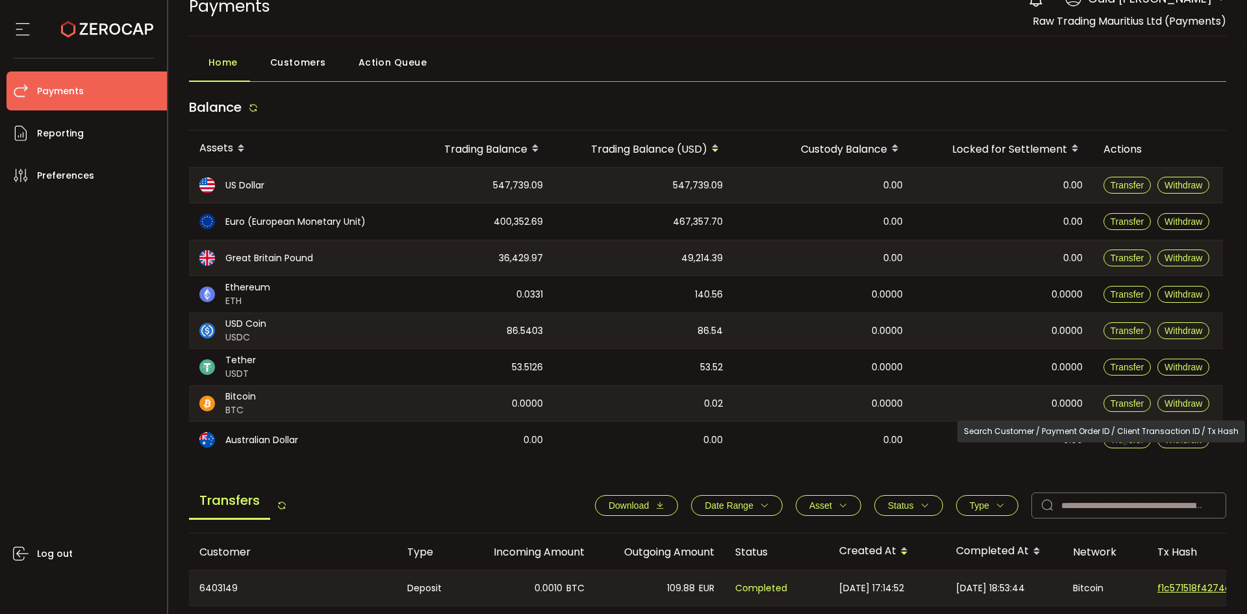
scroll to position [0, 0]
